Goal: Task Accomplishment & Management: Use online tool/utility

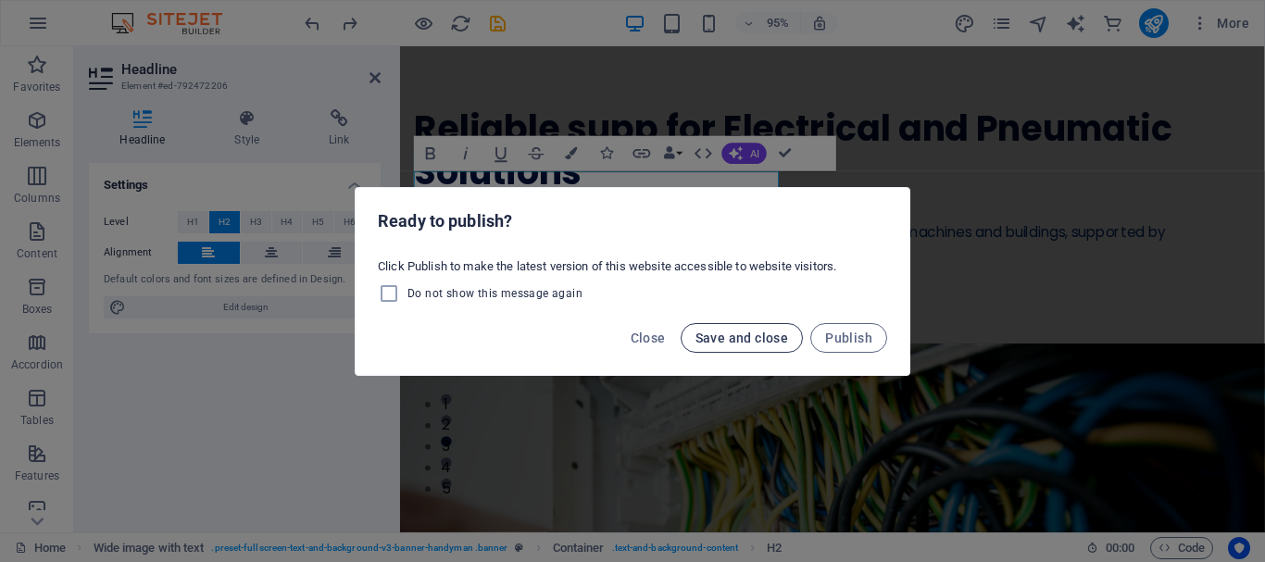
click at [730, 331] on span "Save and close" at bounding box center [743, 338] width 94 height 15
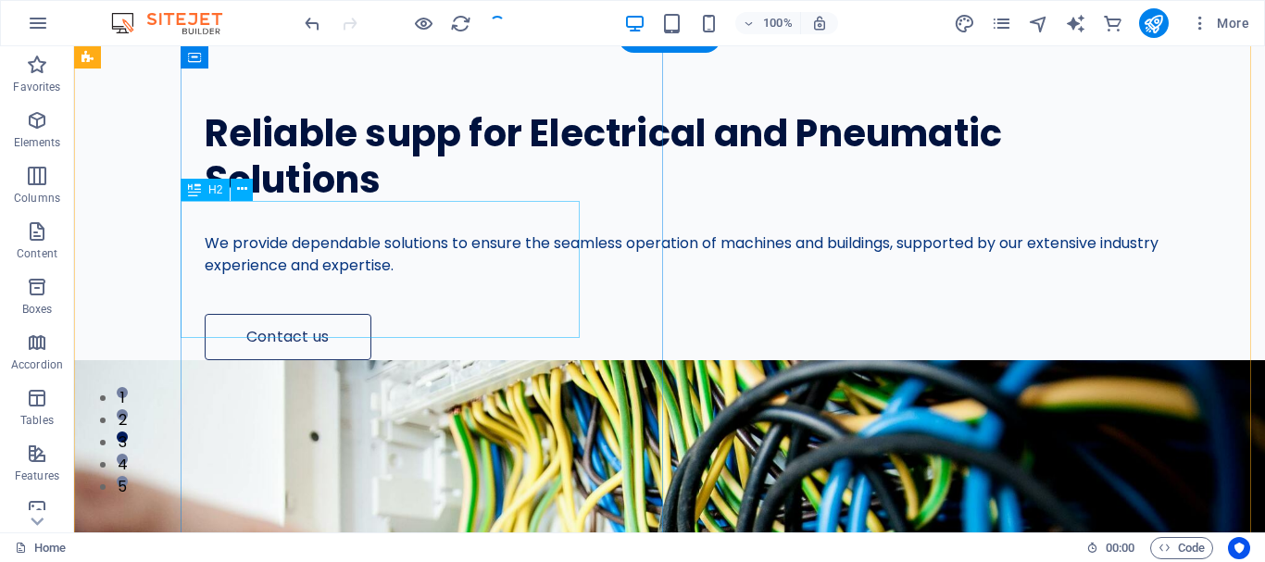
click at [447, 203] on div "Reliable supp for Electrical and Pneumatic Solutions" at bounding box center [682, 157] width 954 height 92
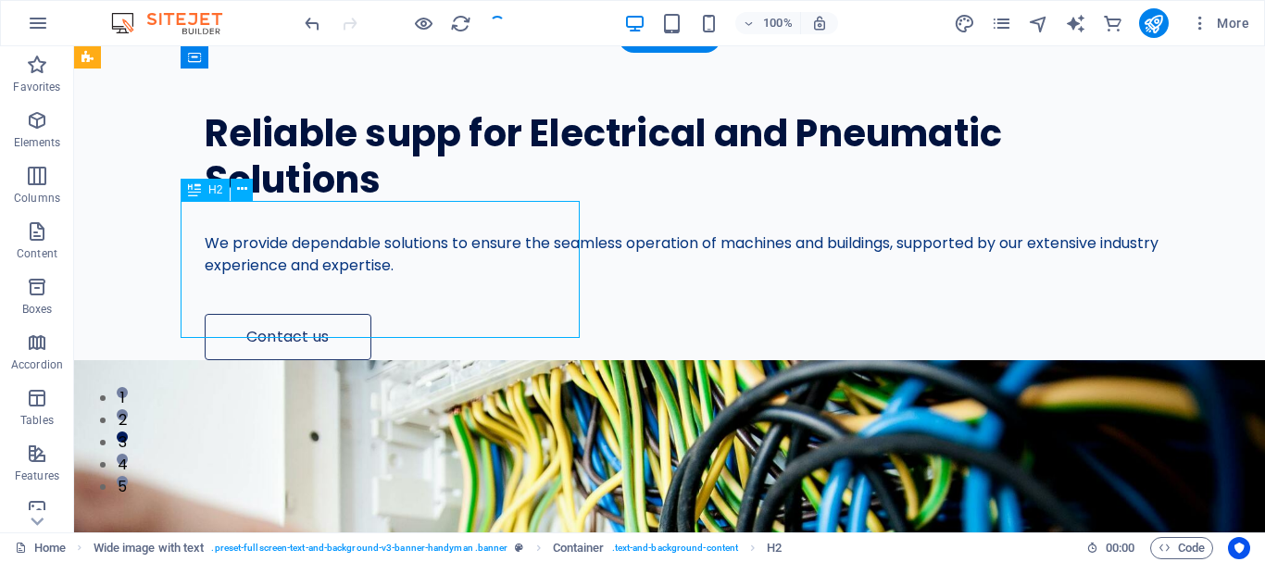
click at [435, 203] on div "Reliable supp for Electrical and Pneumatic Solutions" at bounding box center [682, 157] width 954 height 92
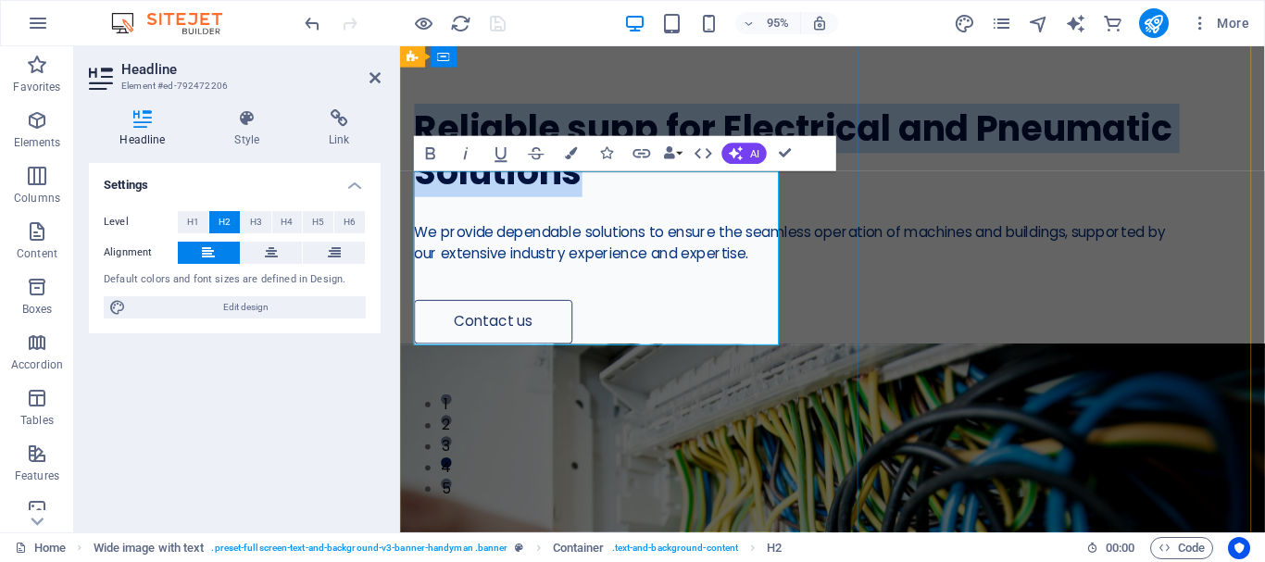
click at [673, 198] on h2 "Reliable supp for Electrical and Pneumatic Solutions" at bounding box center [821, 157] width 812 height 92
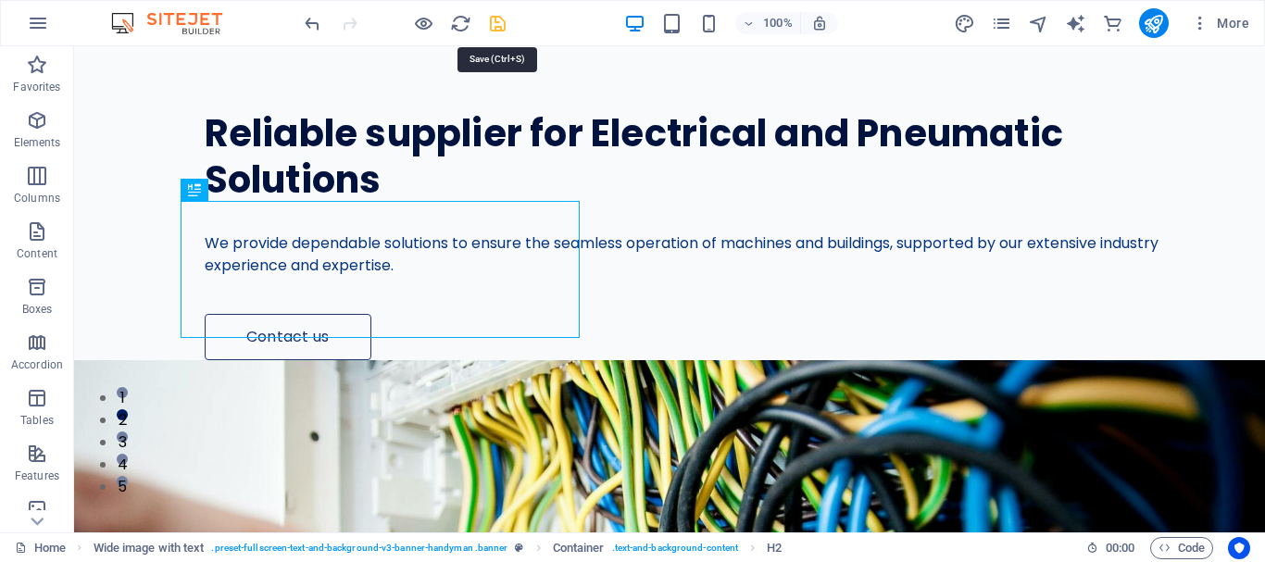
click at [496, 21] on icon "save" at bounding box center [497, 23] width 21 height 21
